Goal: Task Accomplishment & Management: Manage account settings

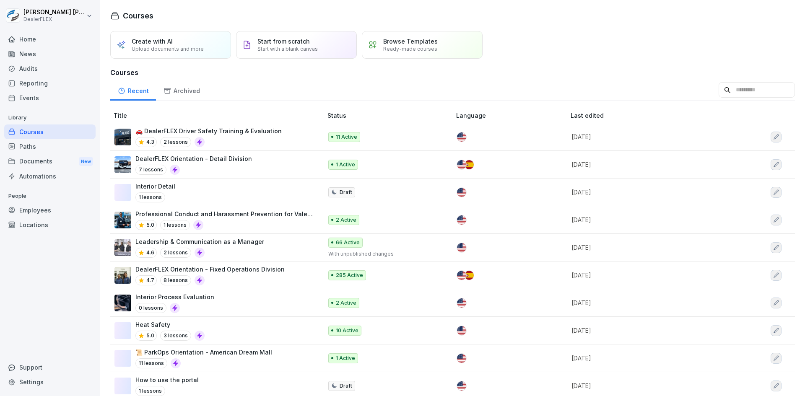
click at [231, 273] on p "DealerFLEX Orientation - Fixed Operations Division" at bounding box center [209, 269] width 149 height 9
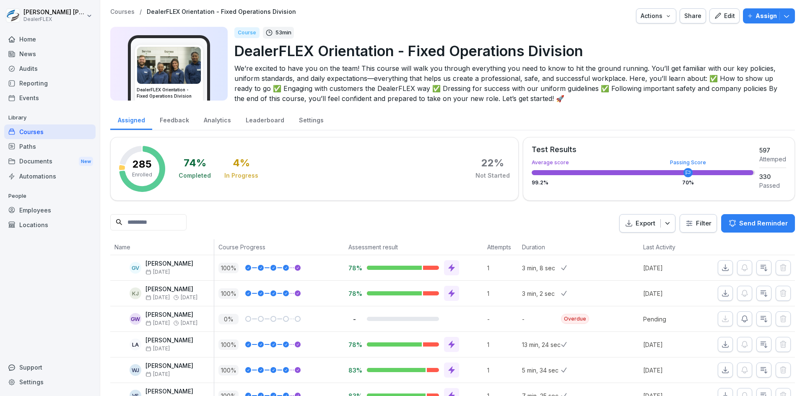
click at [720, 14] on div "Edit" at bounding box center [724, 15] width 21 height 9
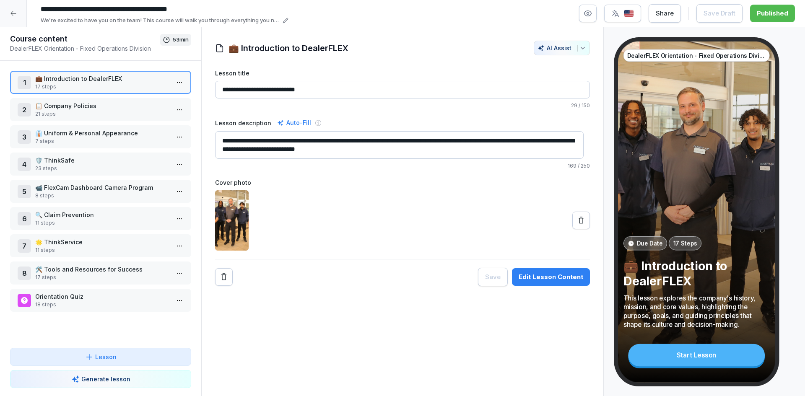
click at [76, 83] on p "💼 Introduction to DealerFLEX" at bounding box center [102, 78] width 134 height 9
click at [670, 238] on div "17 Steps" at bounding box center [685, 243] width 33 height 14
click at [725, 231] on div "DealerFLEX Orientation - Fixed Operations Division Due Date 17 Steps 💼 Introduc…" at bounding box center [696, 212] width 157 height 341
click at [68, 83] on p "17 steps" at bounding box center [102, 87] width 134 height 8
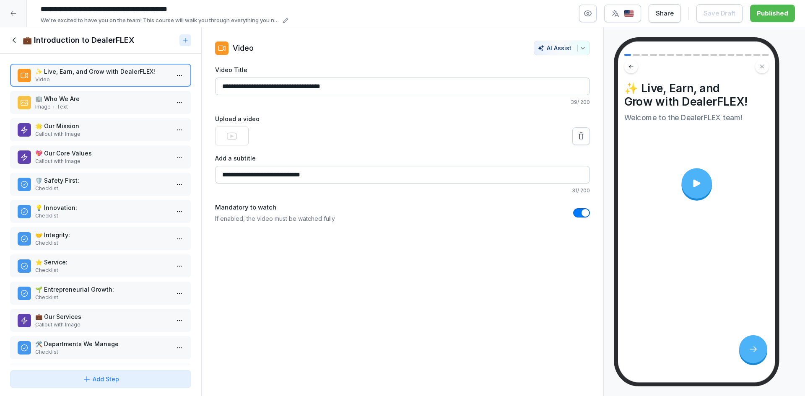
click at [242, 135] on video at bounding box center [232, 136] width 34 height 19
click at [232, 135] on icon at bounding box center [232, 136] width 10 height 8
drag, startPoint x: 232, startPoint y: 135, endPoint x: 297, endPoint y: 124, distance: 66.0
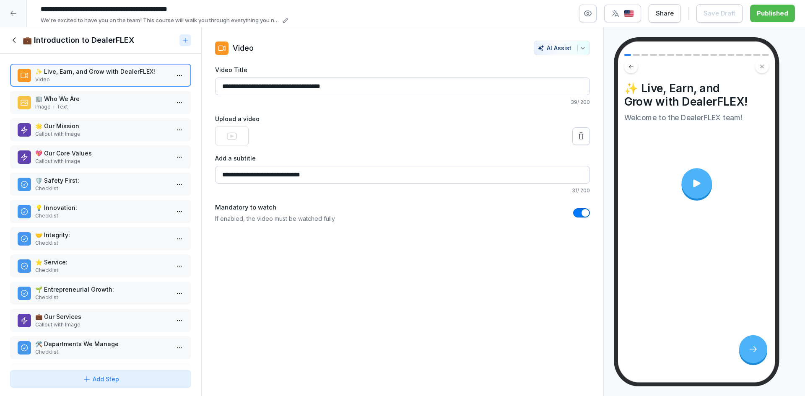
click at [297, 124] on div "Upload a video" at bounding box center [402, 129] width 375 height 31
click at [82, 76] on p "Video" at bounding box center [102, 80] width 134 height 8
click at [175, 74] on html "**********" at bounding box center [402, 198] width 805 height 396
click at [174, 74] on html "**********" at bounding box center [402, 198] width 805 height 396
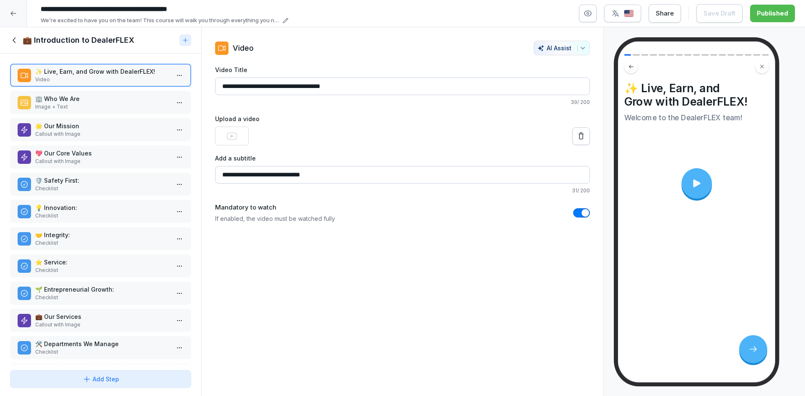
click at [231, 135] on icon at bounding box center [232, 136] width 10 height 8
click at [323, 127] on div at bounding box center [402, 136] width 375 height 19
click at [689, 177] on div at bounding box center [696, 183] width 31 height 31
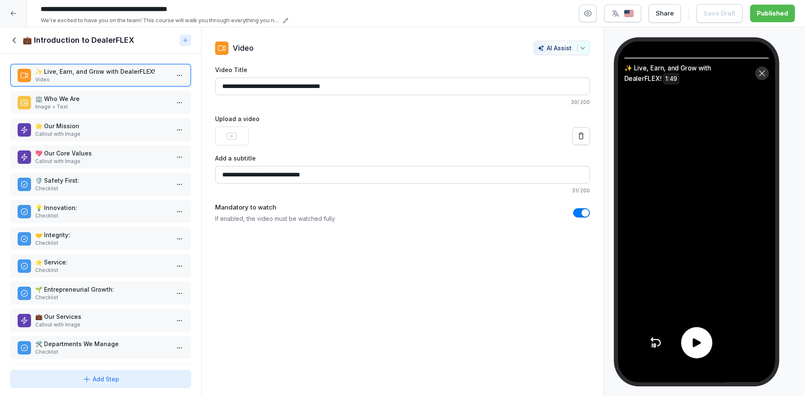
click at [697, 204] on video at bounding box center [696, 212] width 157 height 341
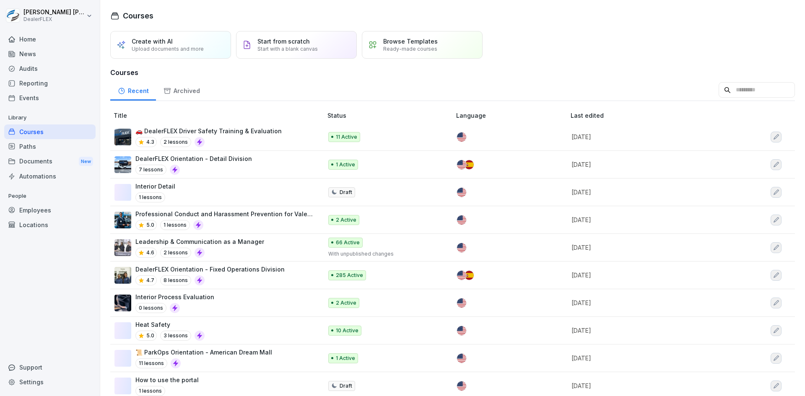
click at [227, 274] on div "DealerFLEX Orientation - Fixed Operations Division 4.7 8 lessons" at bounding box center [209, 275] width 149 height 21
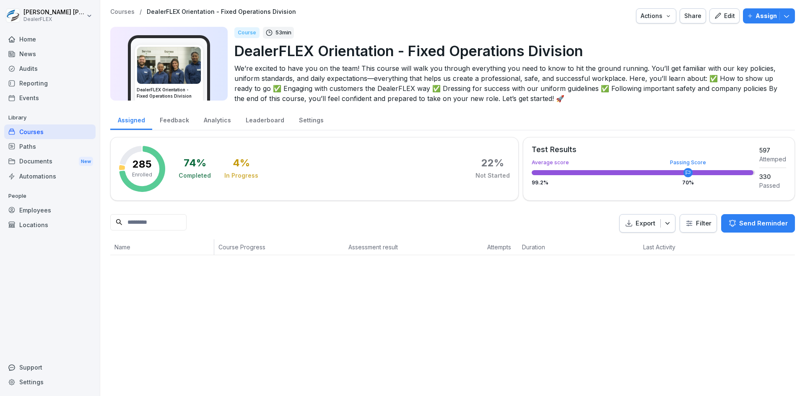
click at [160, 224] on input at bounding box center [148, 222] width 76 height 16
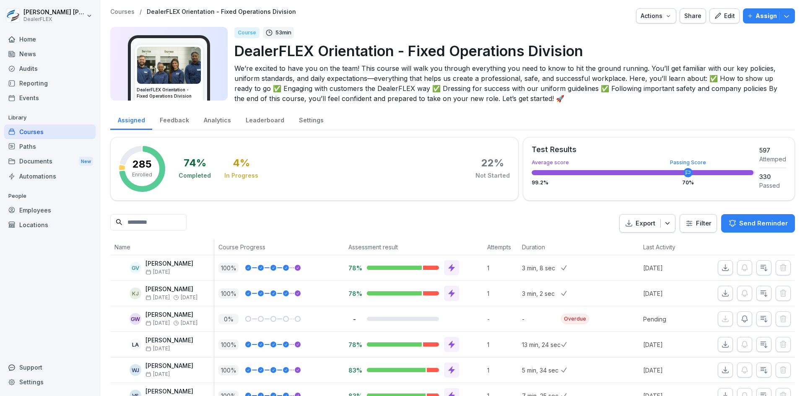
click at [160, 224] on input at bounding box center [148, 222] width 76 height 16
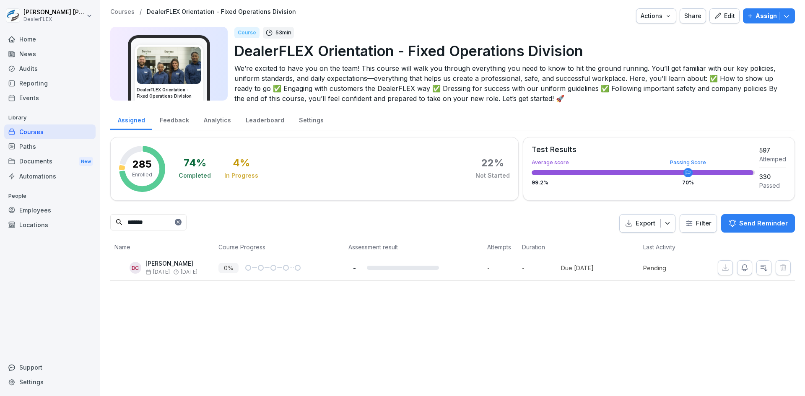
type input "*******"
click at [742, 270] on icon "button" at bounding box center [745, 268] width 6 height 6
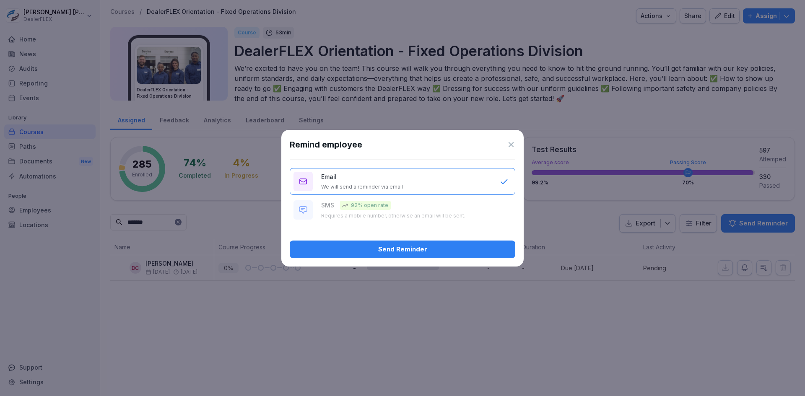
click at [411, 247] on div "Send Reminder" at bounding box center [402, 249] width 212 height 9
